Goal: Complete application form

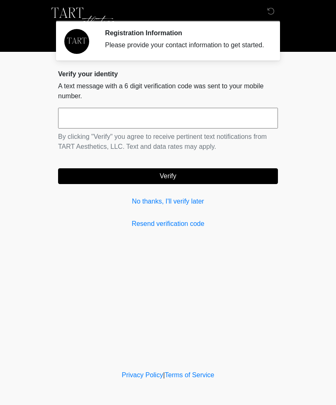
click at [129, 129] on input "text" at bounding box center [168, 118] width 220 height 21
type input "******"
click at [194, 184] on button "Verify" at bounding box center [168, 176] width 220 height 16
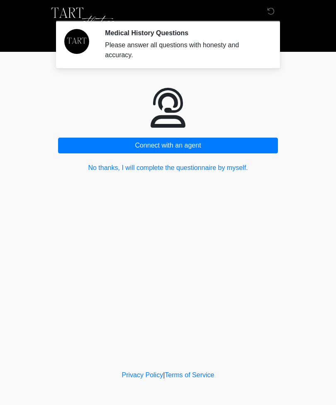
click at [223, 162] on button "No thanks, I will complete the questionnaire by myself." at bounding box center [168, 168] width 220 height 16
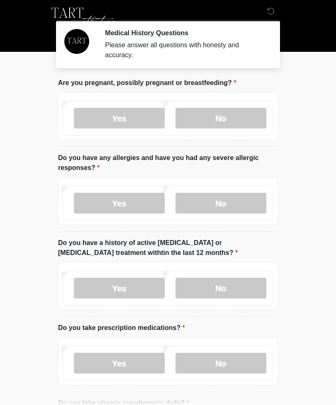
click at [224, 113] on label "No" at bounding box center [220, 118] width 91 height 21
click at [215, 202] on label "No" at bounding box center [220, 203] width 91 height 21
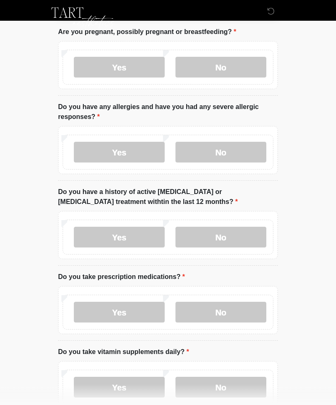
scroll to position [51, 0]
click at [216, 239] on label "No" at bounding box center [220, 237] width 91 height 21
click at [122, 308] on label "Yes" at bounding box center [119, 312] width 91 height 21
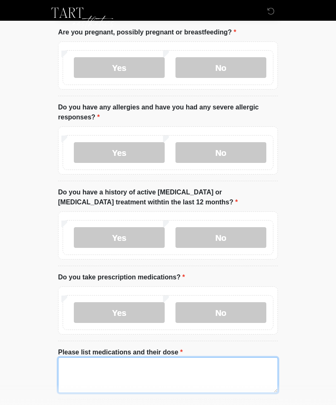
click at [116, 367] on textarea "Please list medications and their dose" at bounding box center [168, 375] width 220 height 36
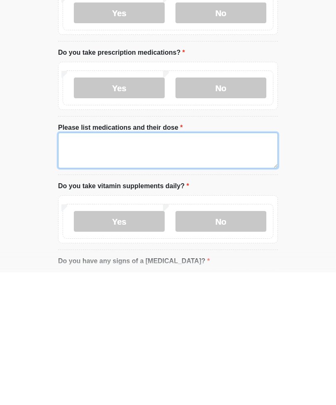
click at [84, 265] on textarea "Please list medications and their dose" at bounding box center [168, 283] width 220 height 36
click at [83, 265] on textarea "Please list medications and their dose" at bounding box center [168, 283] width 220 height 36
paste textarea "******** ********* ***** ****"
type textarea "******** ********* ***** ****"
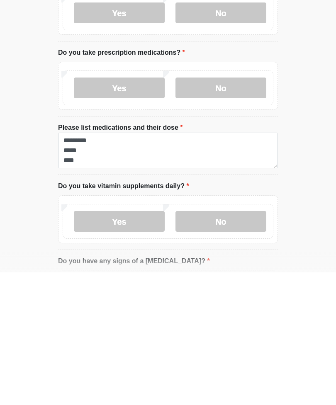
click at [124, 344] on label "Yes" at bounding box center [119, 354] width 91 height 21
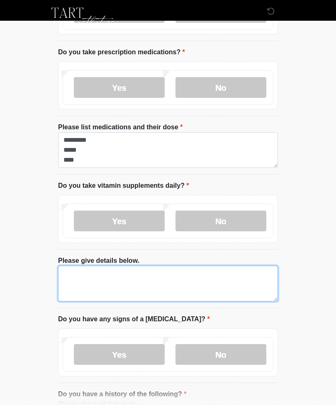
click at [108, 285] on textarea "Please give details below." at bounding box center [168, 284] width 220 height 36
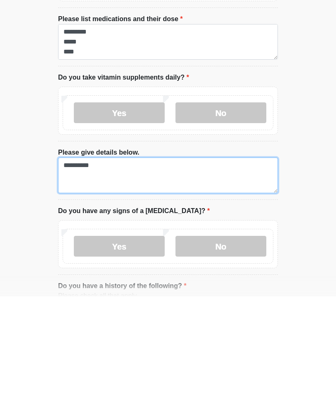
type textarea "*********"
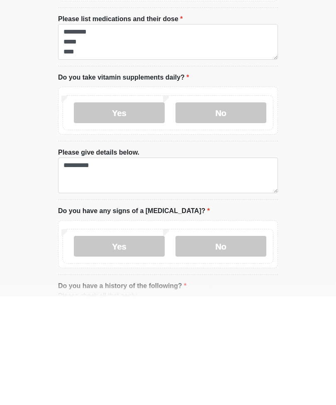
click at [221, 345] on label "No" at bounding box center [220, 355] width 91 height 21
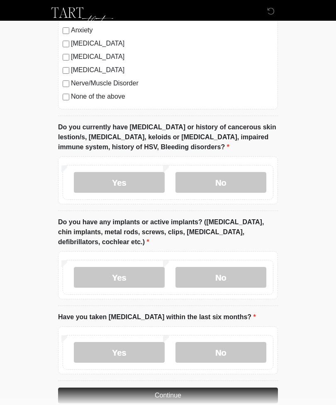
scroll to position [761, 0]
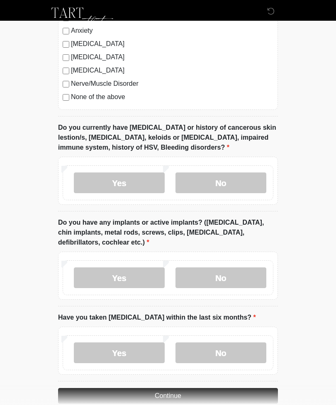
click at [134, 184] on label "Yes" at bounding box center [119, 183] width 91 height 21
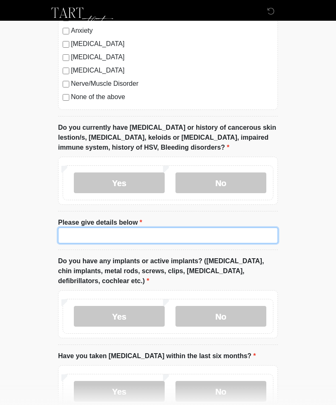
click at [151, 234] on input "Please give details below" at bounding box center [168, 236] width 220 height 16
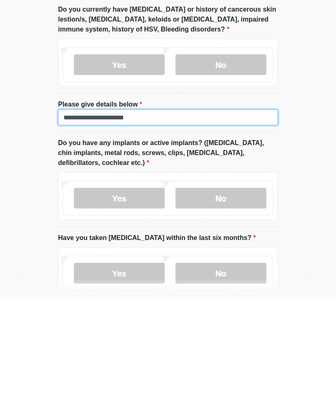
scroll to position [774, 0]
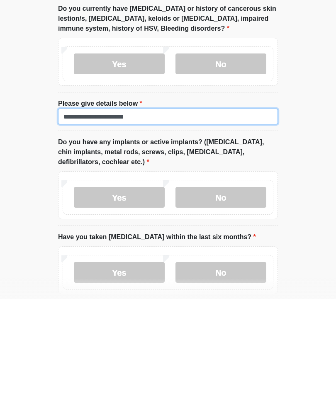
type input "**********"
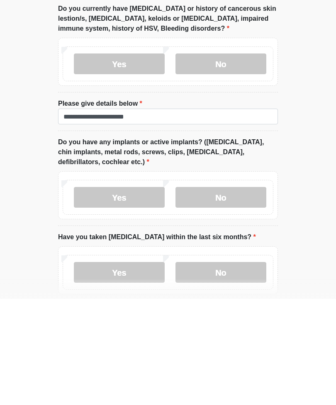
click at [225, 293] on label "No" at bounding box center [220, 303] width 91 height 21
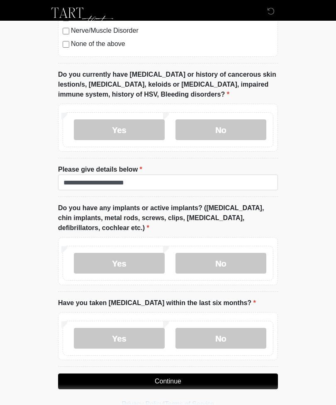
click at [237, 333] on label "No" at bounding box center [220, 338] width 91 height 21
click at [200, 384] on button "Continue" at bounding box center [168, 382] width 220 height 16
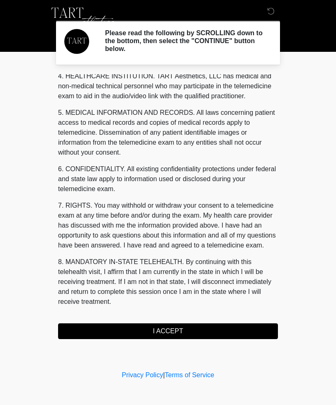
scroll to position [242, 0]
click at [196, 336] on button "I ACCEPT" at bounding box center [168, 331] width 220 height 16
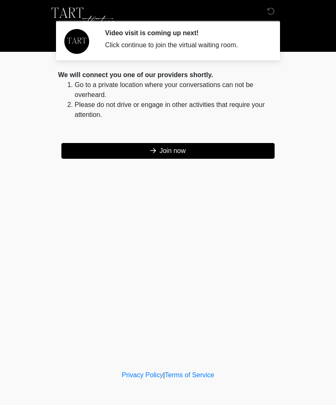
click at [159, 152] on button "Join now" at bounding box center [167, 151] width 213 height 16
